Goal: Task Accomplishment & Management: Manage account settings

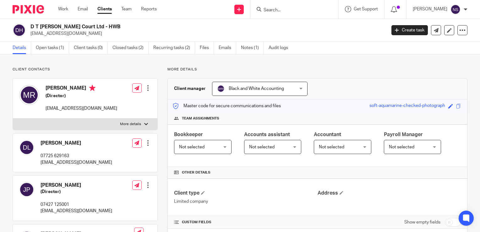
click at [25, 7] on img at bounding box center [28, 9] width 31 height 8
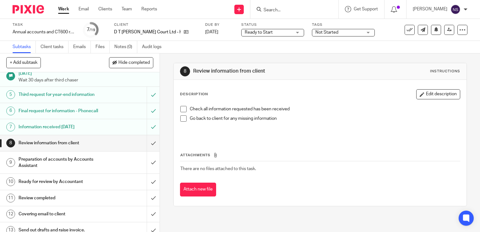
scroll to position [63, 0]
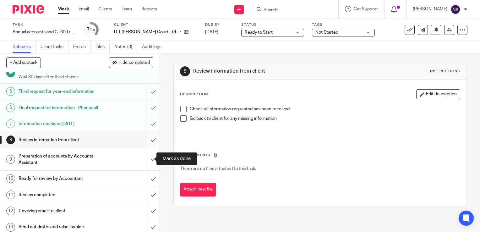
click at [145, 148] on input "submit" at bounding box center [80, 140] width 160 height 16
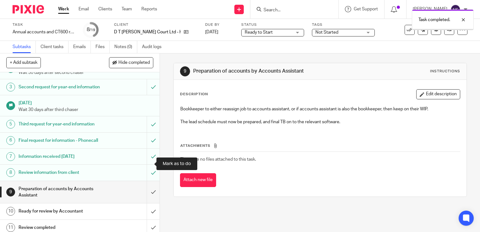
scroll to position [63, 0]
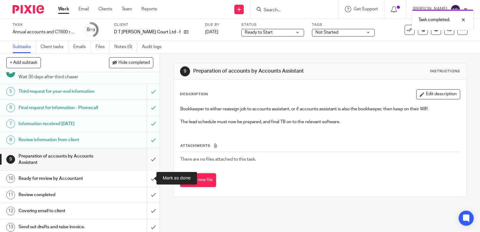
click at [145, 171] on input "submit" at bounding box center [80, 159] width 160 height 22
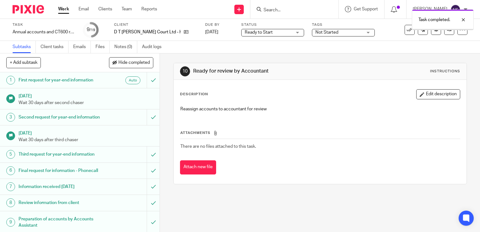
scroll to position [94, 0]
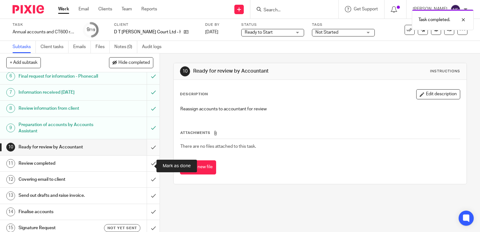
click at [149, 155] on input "submit" at bounding box center [80, 147] width 160 height 16
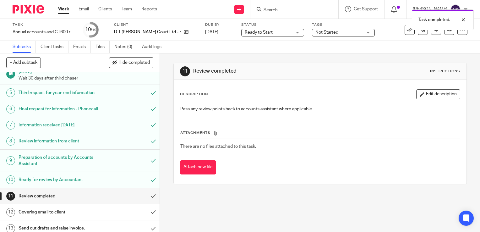
scroll to position [63, 0]
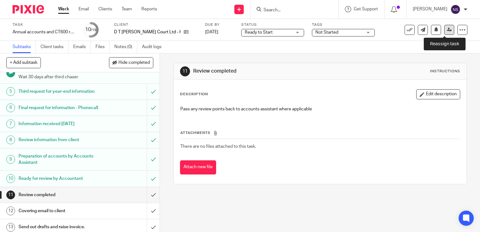
click at [447, 28] on icon at bounding box center [449, 29] width 5 height 5
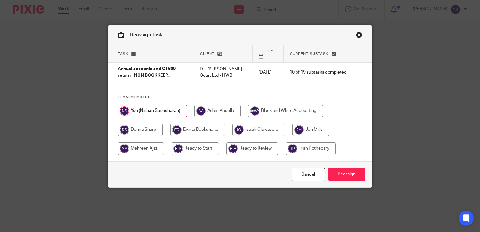
click at [254, 142] on input "radio" at bounding box center [253, 148] width 52 height 13
radio input "true"
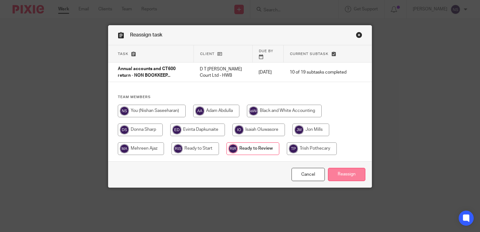
click at [348, 168] on input "Reassign" at bounding box center [346, 175] width 37 height 14
